Goal: Task Accomplishment & Management: Complete application form

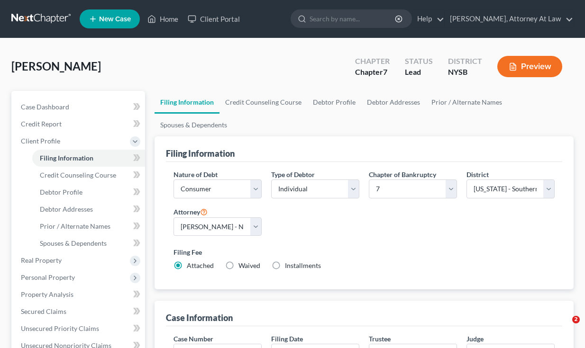
select select "1"
select select "0"
select select "55"
select select "0"
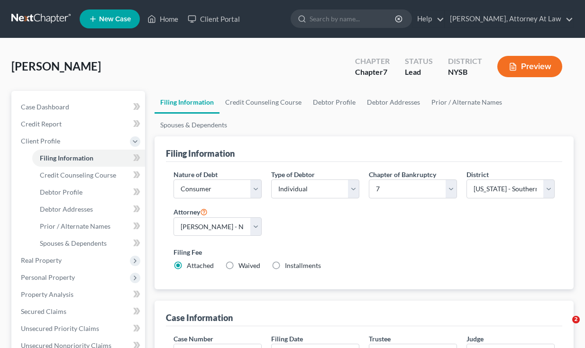
select select "35"
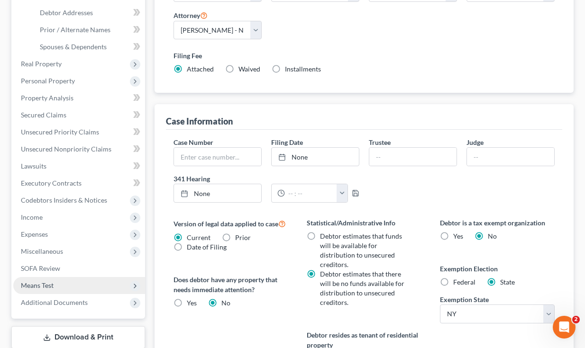
scroll to position [7, 0]
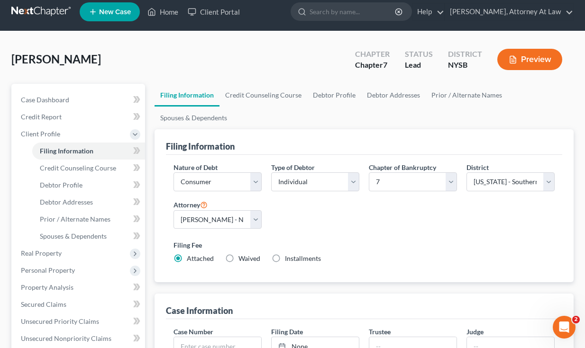
click at [92, 282] on link "Property Analysis" at bounding box center [79, 287] width 132 height 17
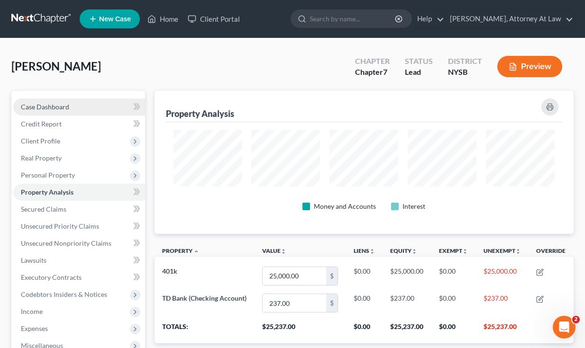
click at [82, 105] on link "Case Dashboard" at bounding box center [79, 107] width 132 height 17
select select "10"
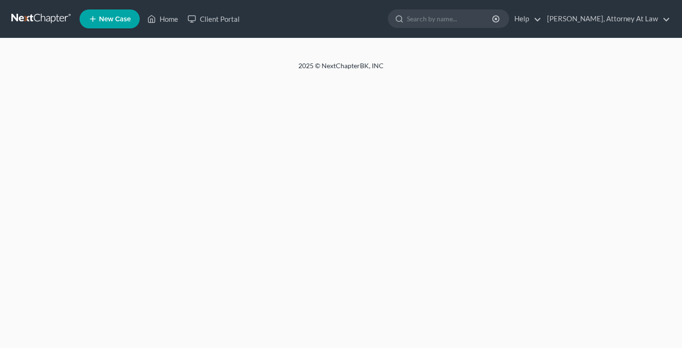
select select "1"
select select "0"
select select "55"
select select "0"
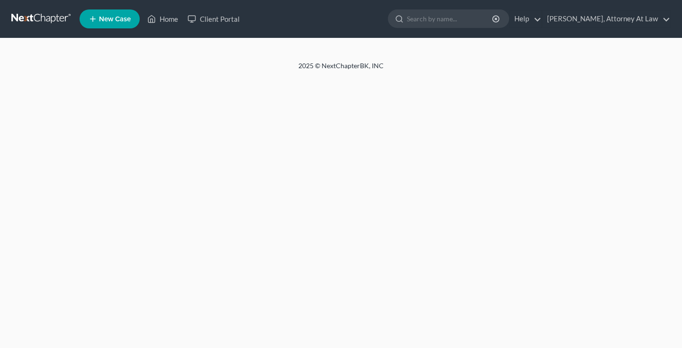
select select "35"
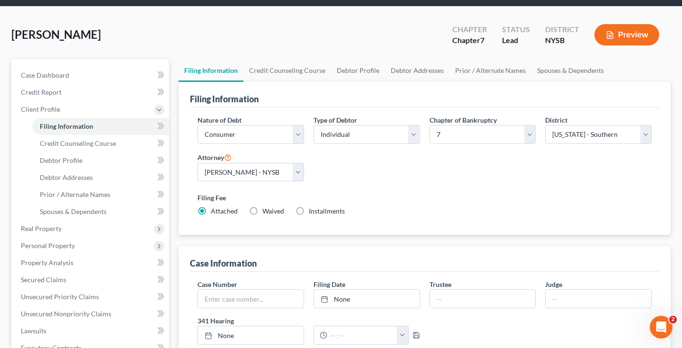
scroll to position [62, 0]
